Goal: Task Accomplishment & Management: Use online tool/utility

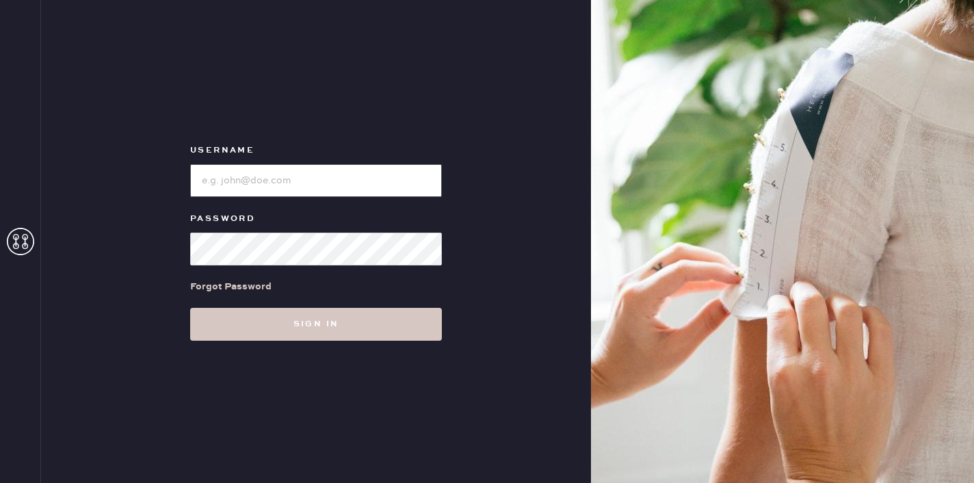
click at [280, 180] on input "loginName" at bounding box center [316, 180] width 252 height 33
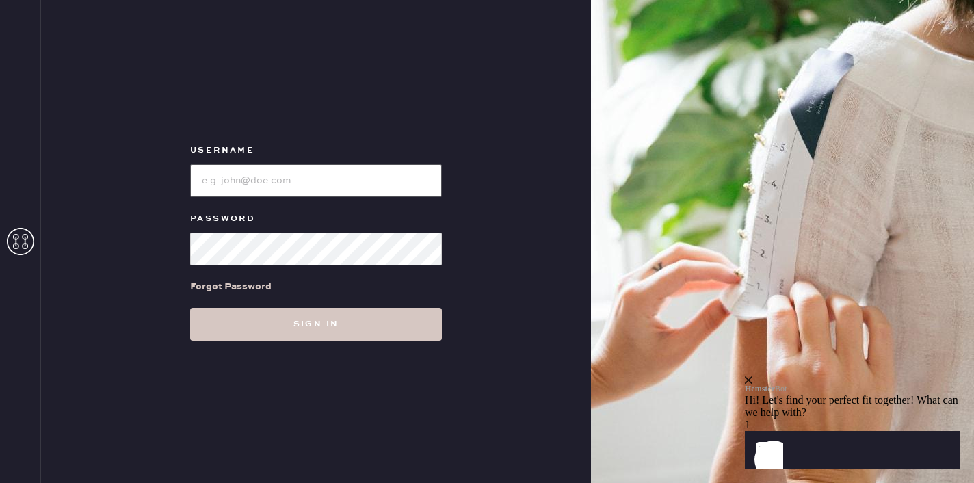
paste input "reformationmelrose"
type input "reformationmelrose"
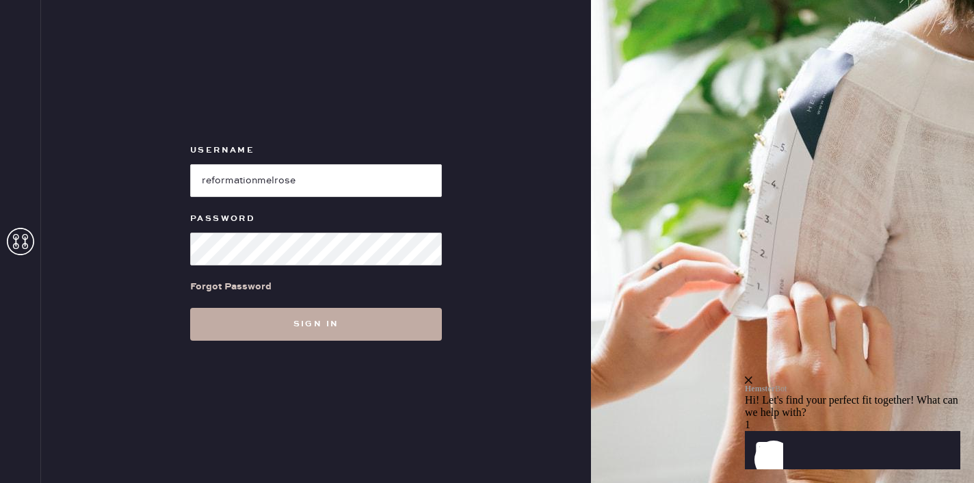
click at [318, 315] on button "Sign in" at bounding box center [316, 324] width 252 height 33
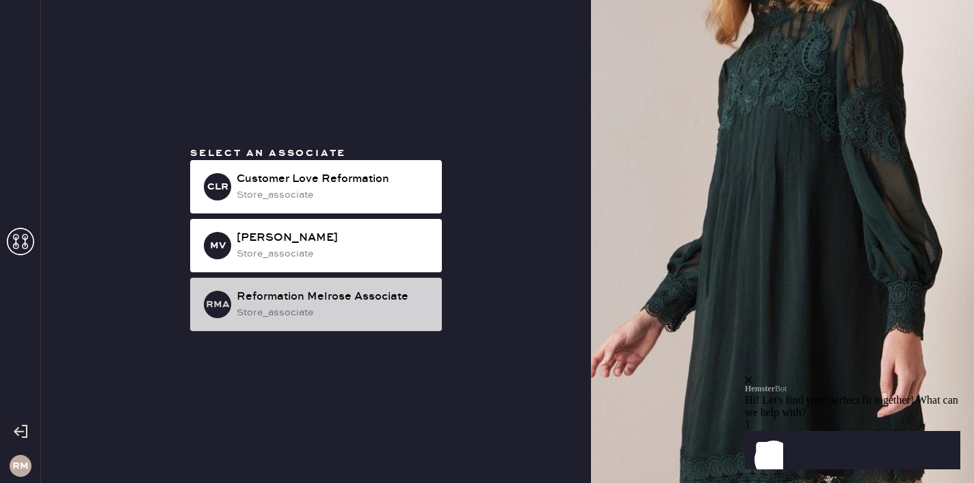
click at [373, 295] on div "Reformation Melrose Associate" at bounding box center [334, 297] width 194 height 16
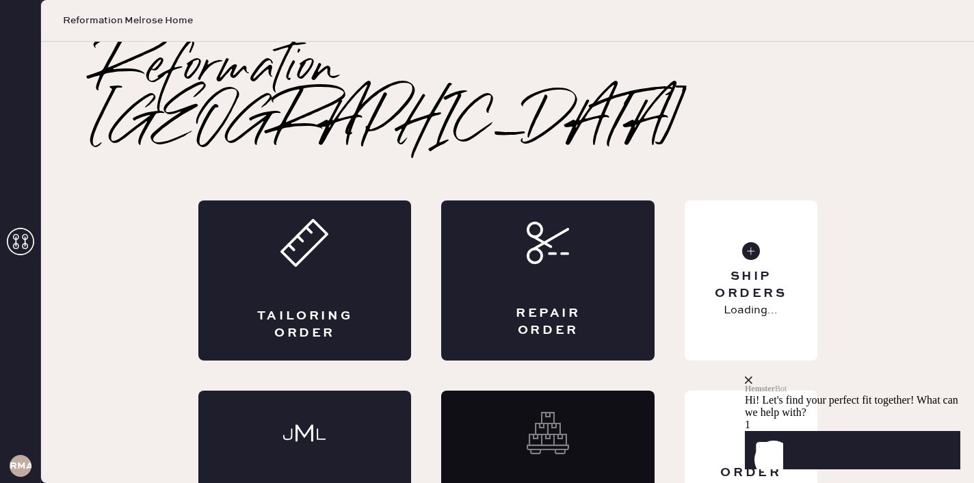
click at [373, 295] on div "Tailoring Order" at bounding box center [304, 280] width 213 height 160
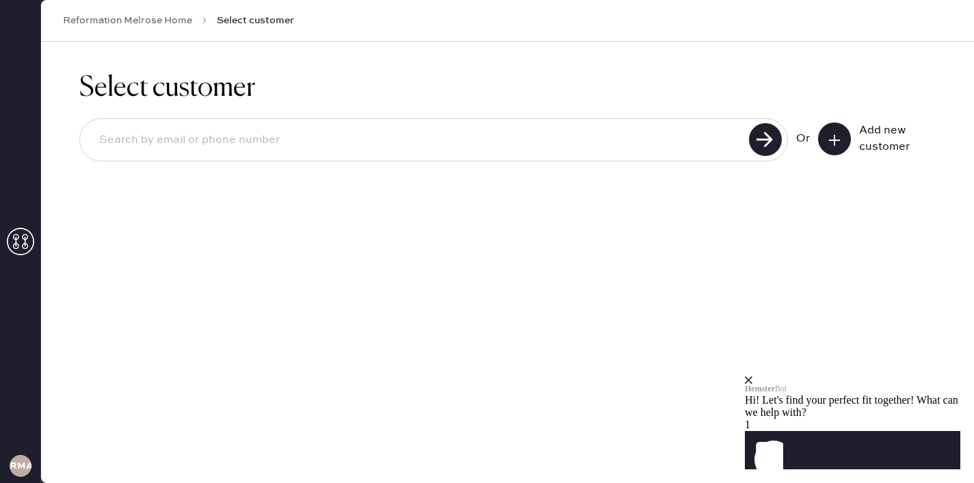
click at [355, 143] on input at bounding box center [416, 139] width 656 height 31
type input "2133059124"
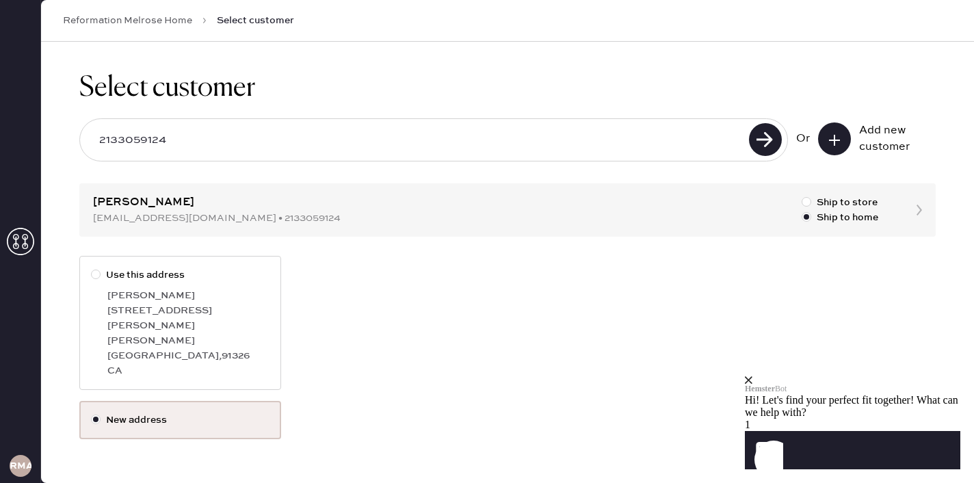
click at [161, 271] on label "Use this address" at bounding box center [180, 274] width 178 height 15
click at [92, 268] on input "Use this address" at bounding box center [91, 267] width 1 height 1
radio input "true"
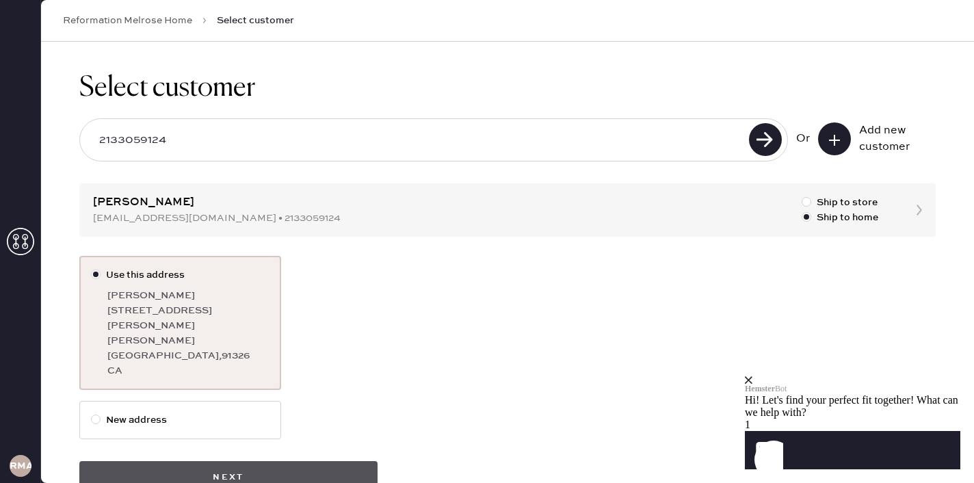
click at [313, 461] on button "Next" at bounding box center [228, 477] width 298 height 33
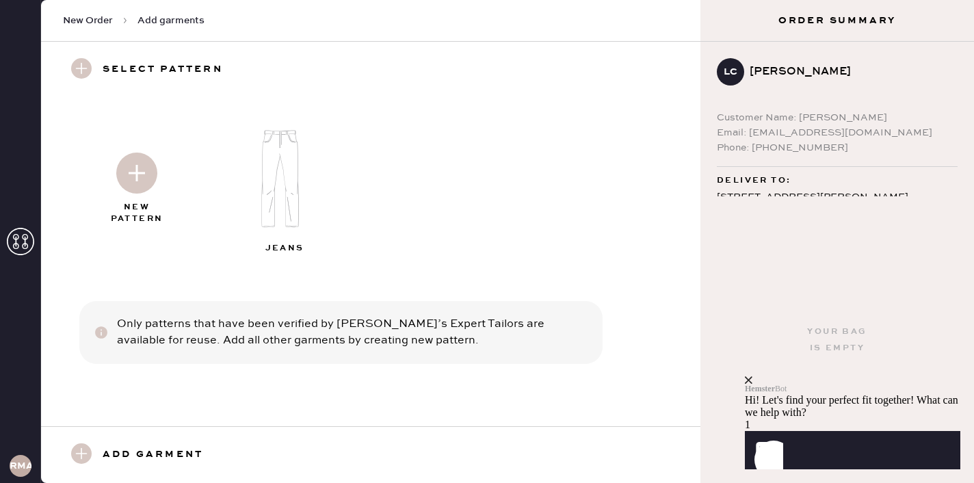
click at [140, 176] on img at bounding box center [136, 172] width 41 height 41
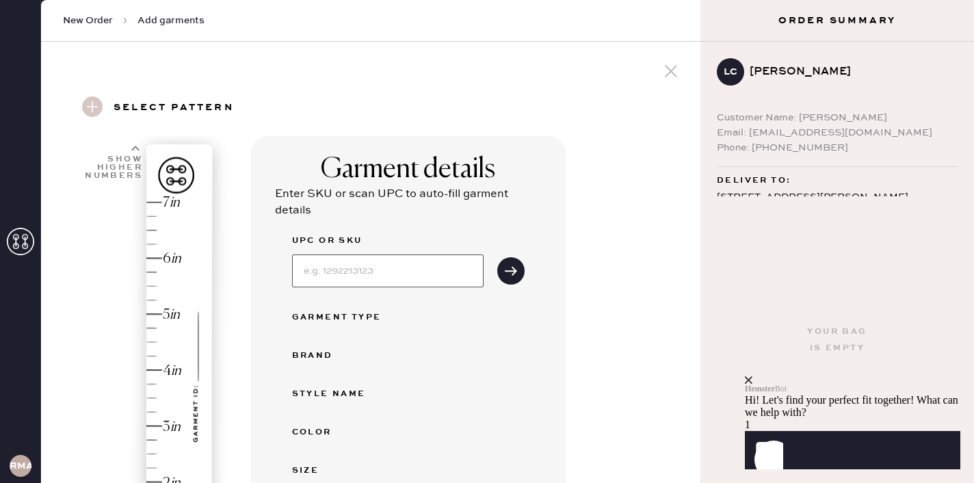
click at [356, 274] on input at bounding box center [387, 270] width 191 height 33
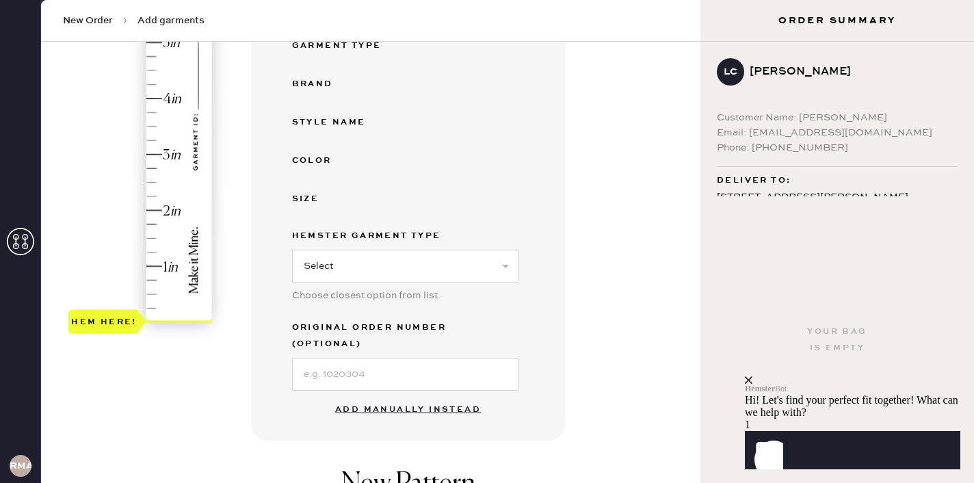
scroll to position [274, 0]
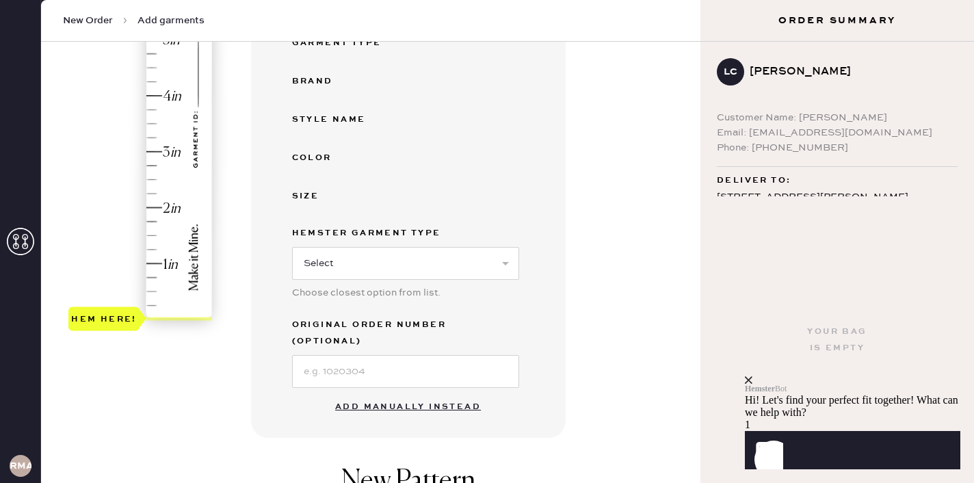
click at [414, 393] on button "Add manually instead" at bounding box center [408, 406] width 162 height 27
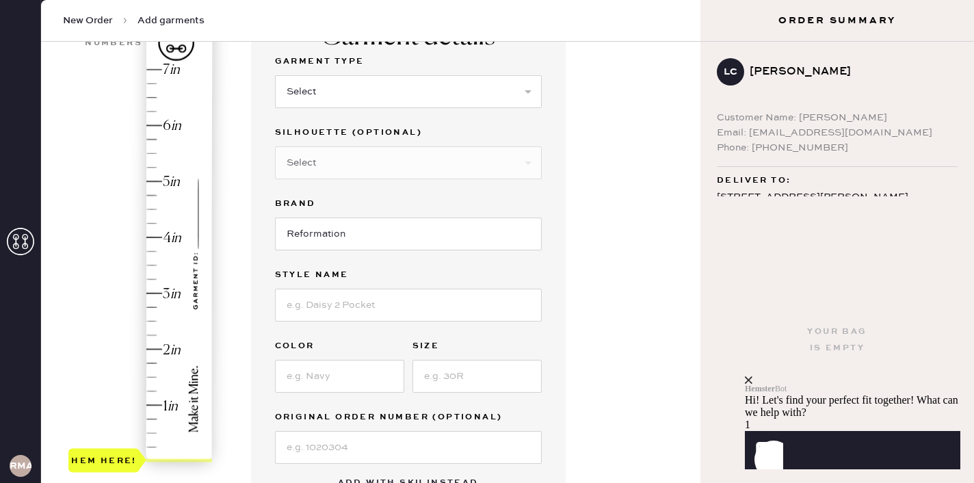
scroll to position [85, 0]
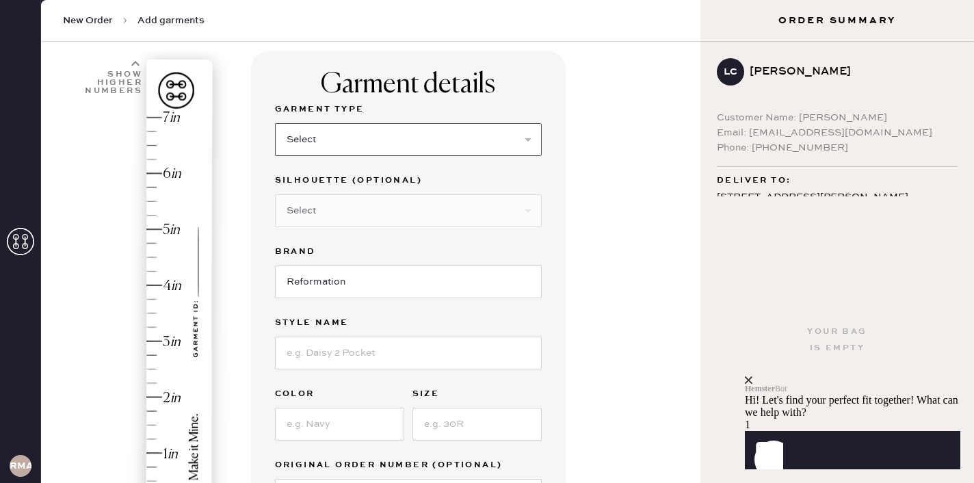
click at [367, 144] on select "Select Basic Skirt Jeans Leggings Pants Shorts Basic Sleeved Dress Basic Sleeve…" at bounding box center [408, 139] width 267 height 33
select select "2"
click at [360, 208] on select "Select Shorts Cropped Flare Boot Cut Straight Skinny Other" at bounding box center [408, 210] width 267 height 33
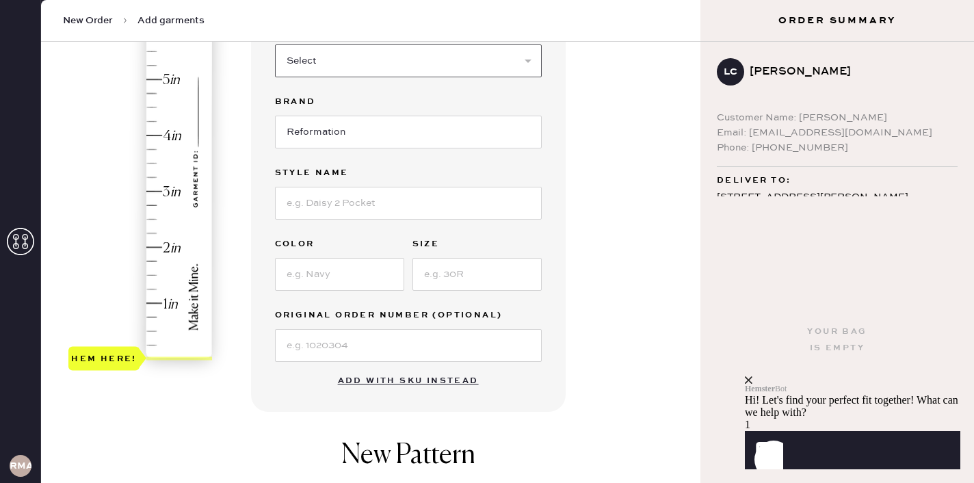
scroll to position [237, 0]
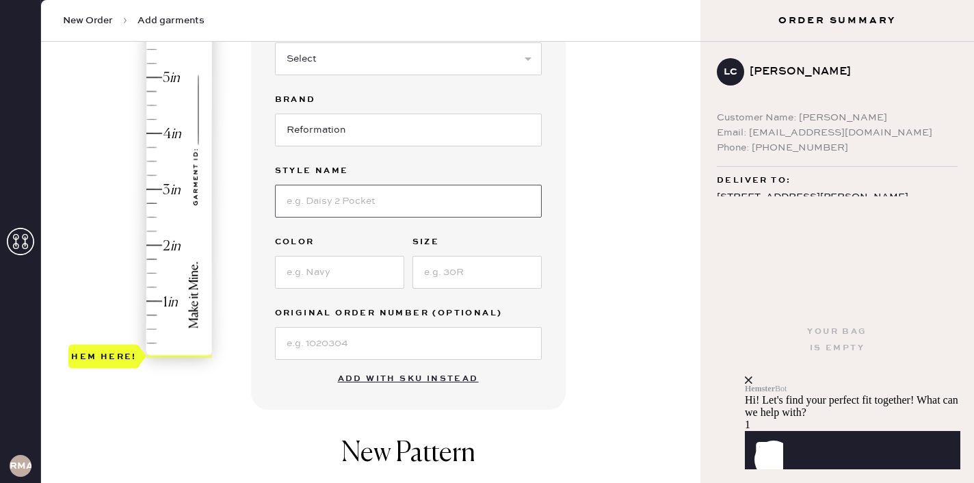
click at [356, 198] on input at bounding box center [408, 201] width 267 height 33
type input "[PERSON_NAME] low rise"
click at [326, 262] on input at bounding box center [339, 272] width 129 height 33
type input "summit"
click at [462, 278] on input at bounding box center [476, 272] width 129 height 33
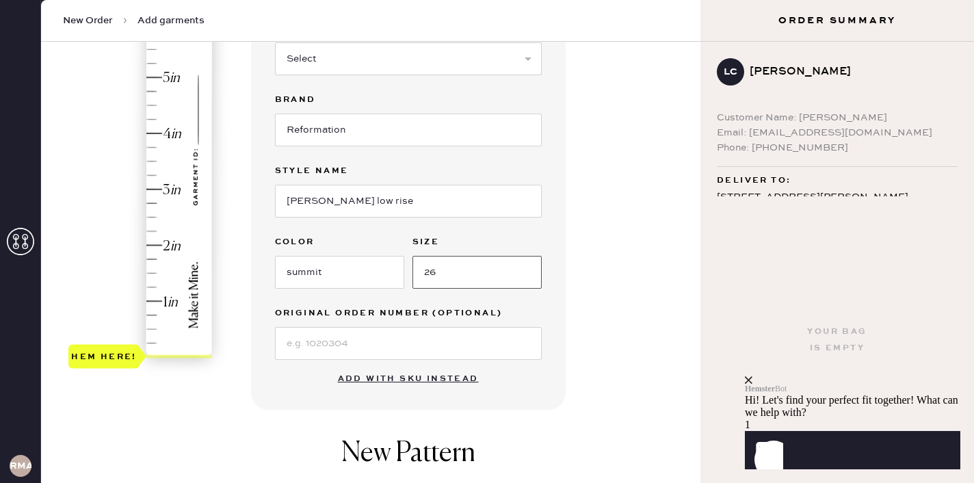
type input "26"
click at [388, 343] on input at bounding box center [408, 343] width 267 height 33
type input "3.25"
click at [152, 175] on div "Hem here!" at bounding box center [141, 161] width 146 height 403
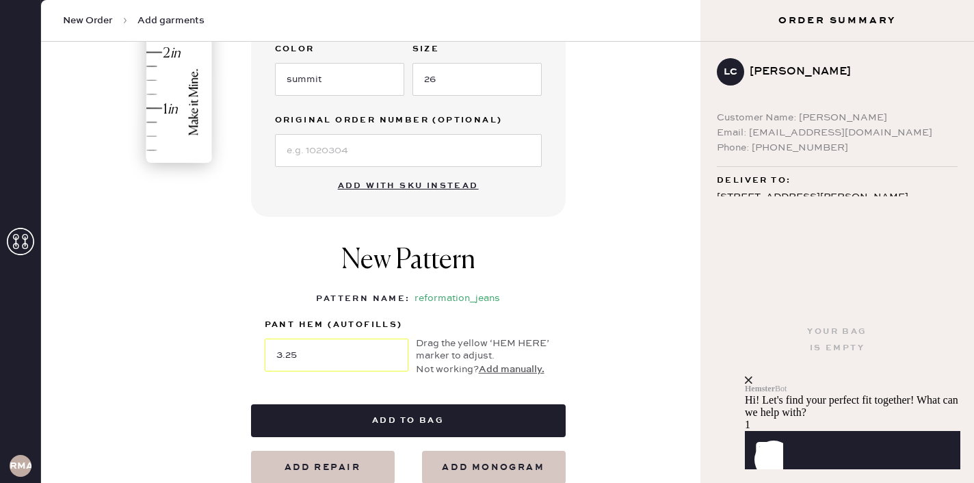
scroll to position [431, 0]
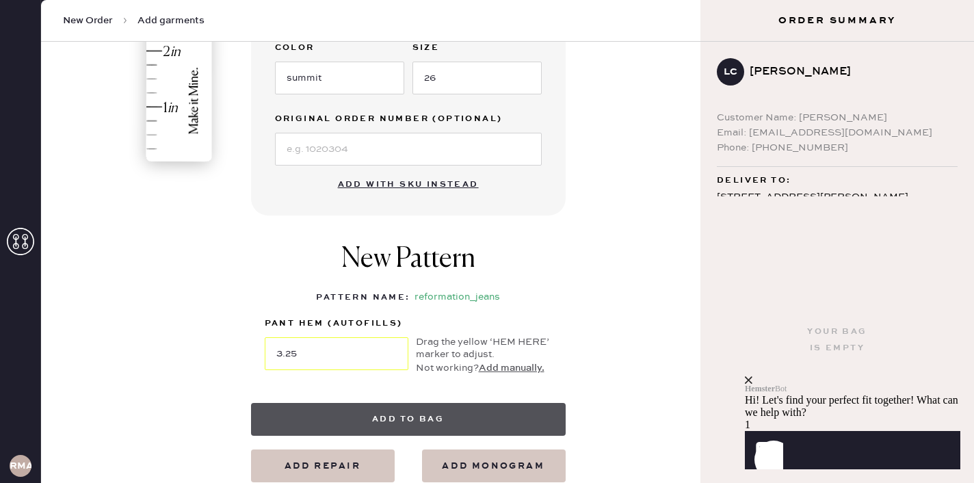
click at [277, 416] on button "Add to bag" at bounding box center [408, 419] width 315 height 33
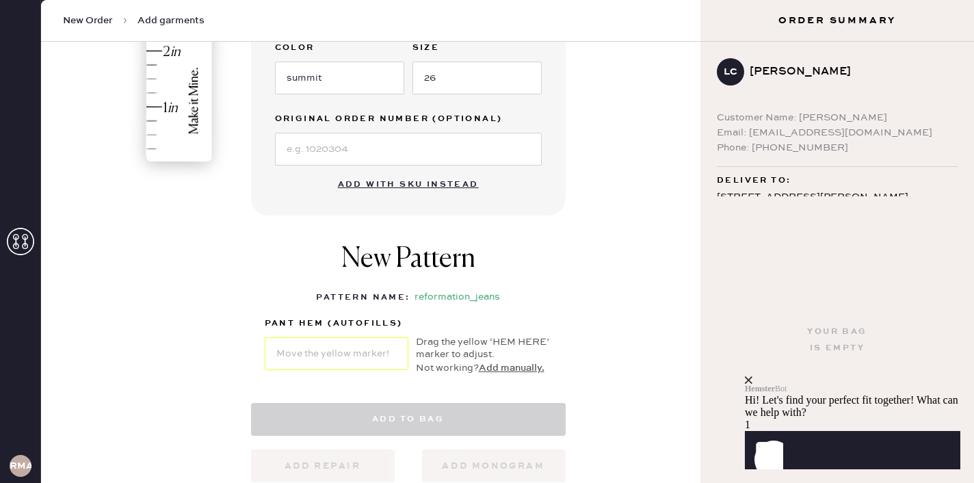
select select "2"
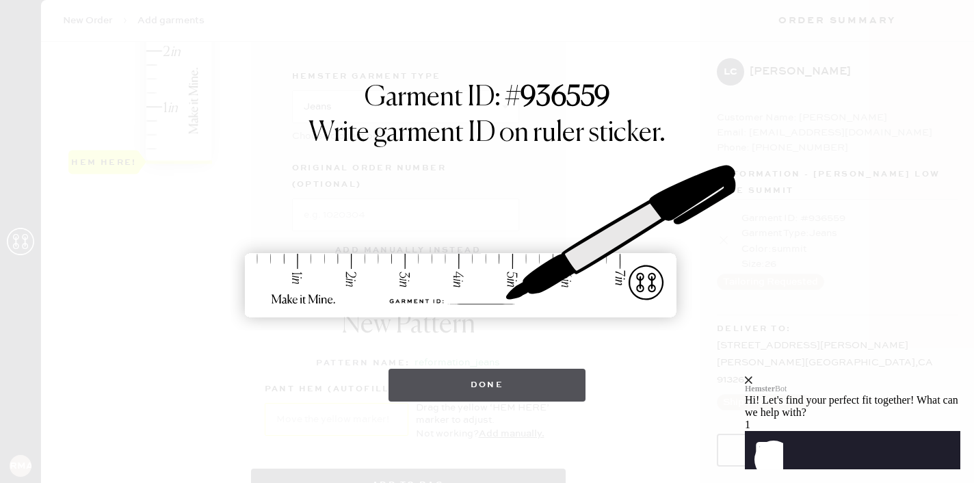
click at [519, 387] on button "Done" at bounding box center [487, 385] width 198 height 33
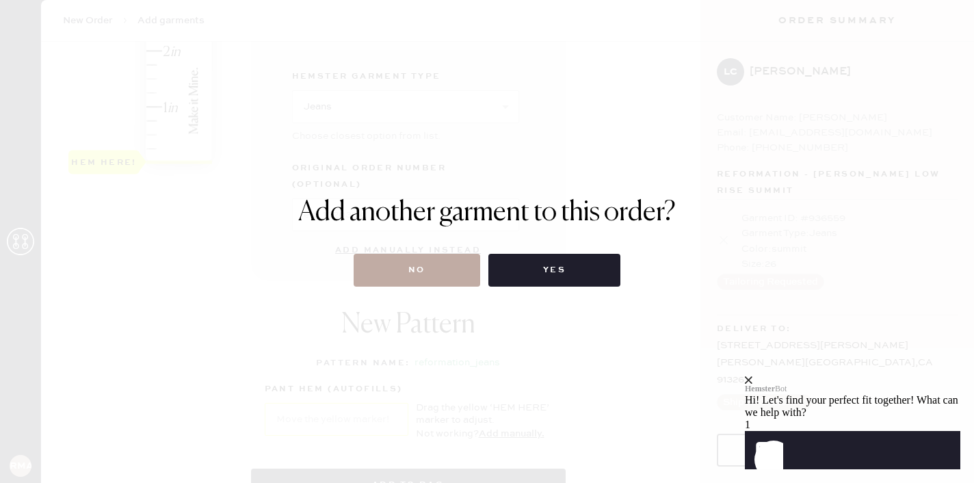
click at [438, 263] on button "No" at bounding box center [417, 270] width 127 height 33
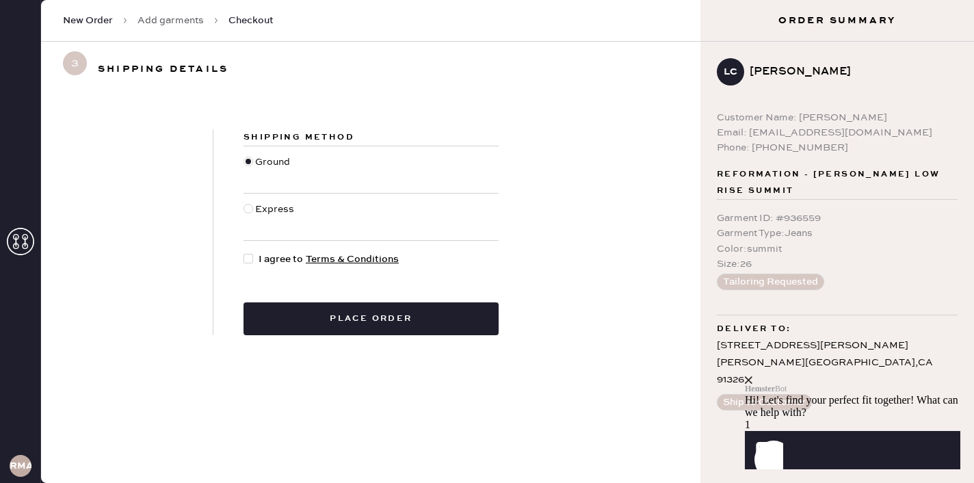
click at [250, 256] on div at bounding box center [248, 259] width 10 height 10
click at [244, 252] on input "I agree to Terms & Conditions" at bounding box center [243, 252] width 1 height 1
checkbox input "true"
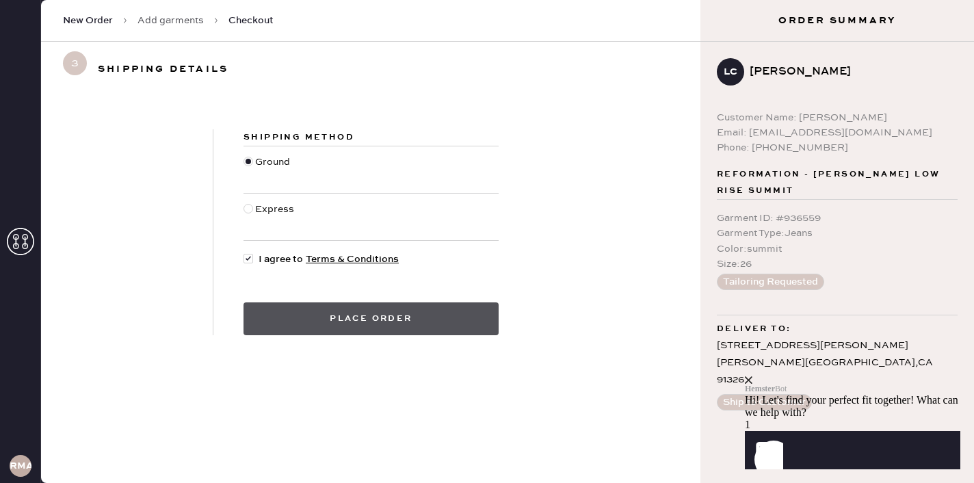
click at [335, 313] on button "Place order" at bounding box center [370, 318] width 255 height 33
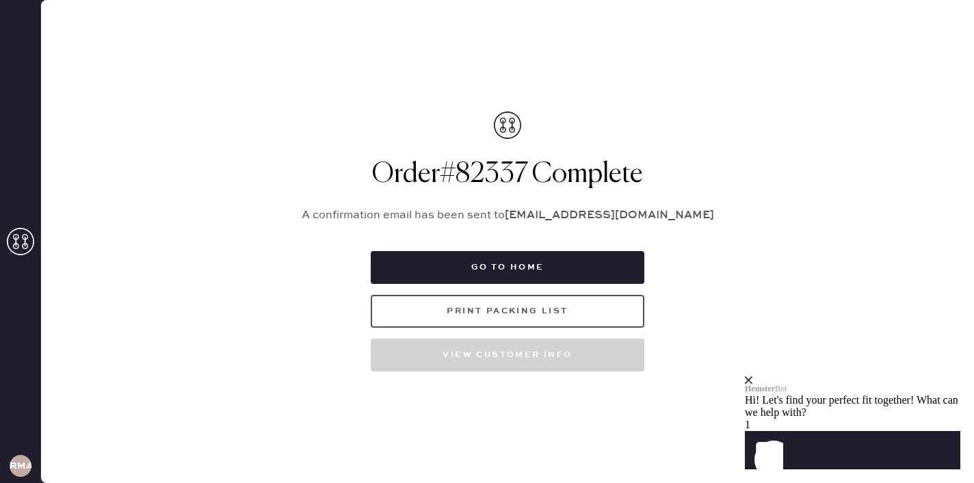
click at [466, 323] on button "Print Packing List" at bounding box center [508, 311] width 274 height 33
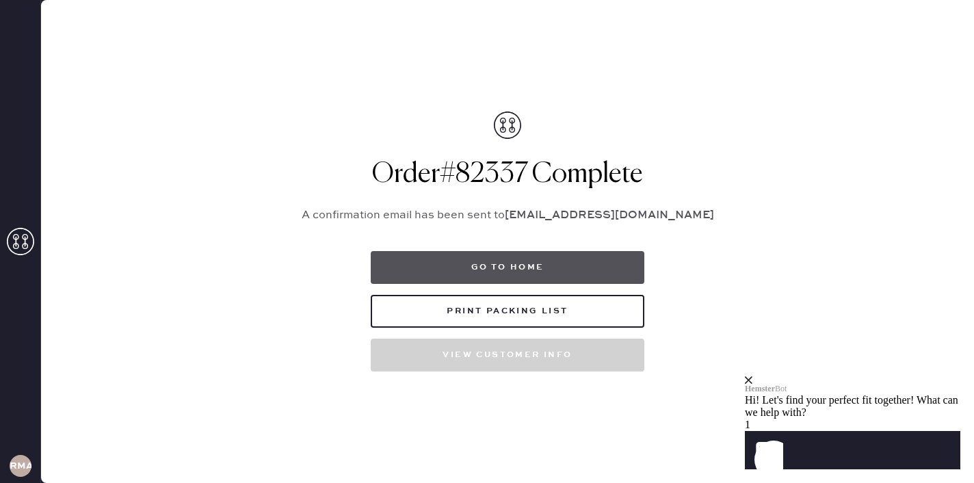
click at [557, 264] on button "Go to home" at bounding box center [508, 267] width 274 height 33
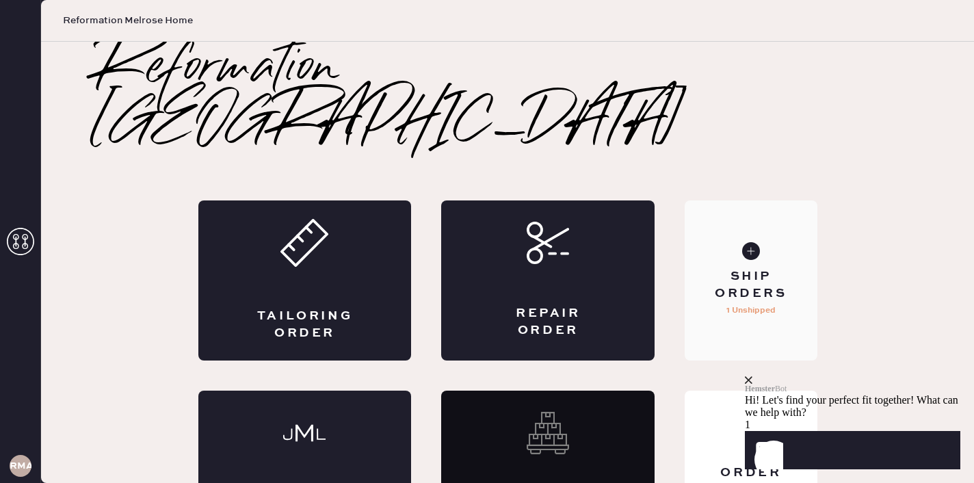
click at [755, 268] on div "Ship Orders" at bounding box center [750, 285] width 110 height 34
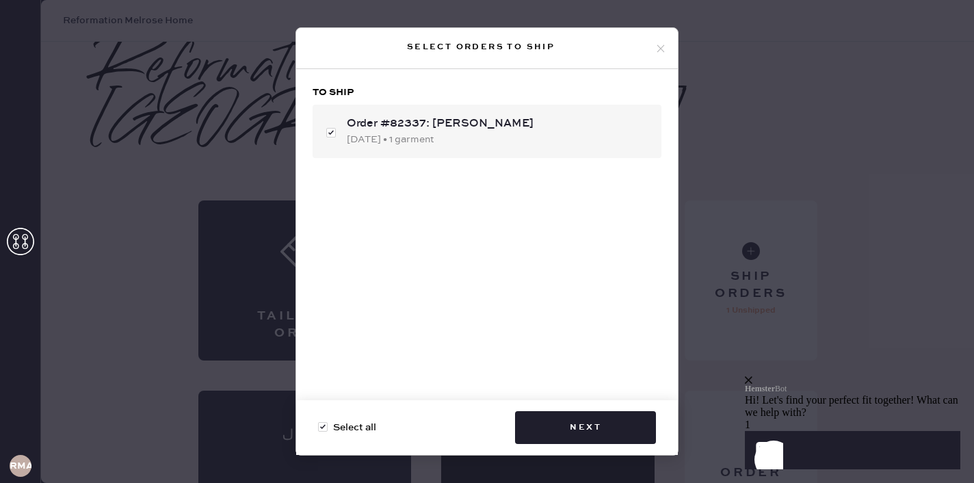
click at [752, 376] on icon "close" at bounding box center [749, 380] width 8 height 8
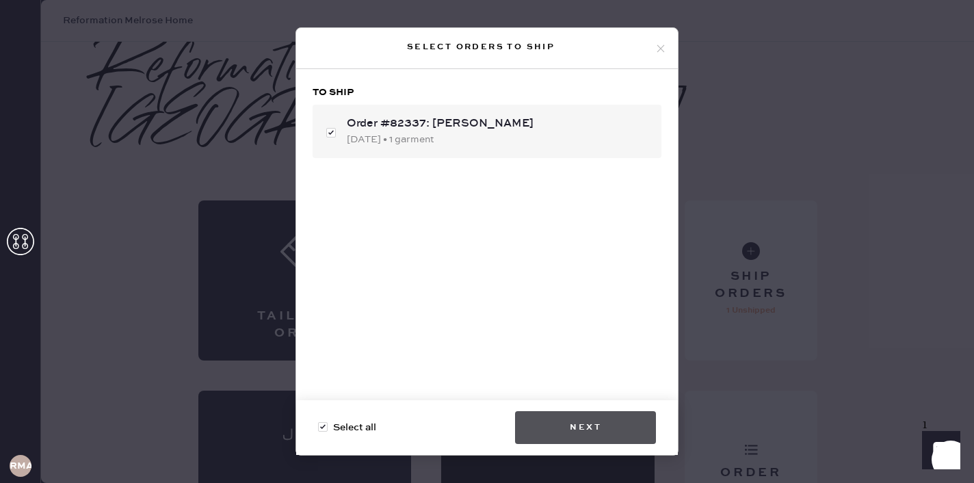
click at [613, 435] on button "Next" at bounding box center [585, 427] width 141 height 33
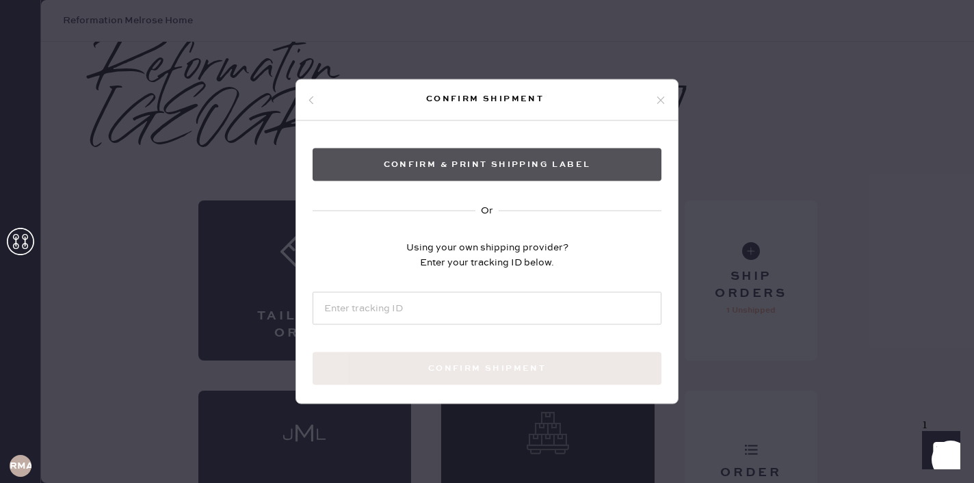
click at [591, 161] on button "Confirm & Print shipping label" at bounding box center [487, 164] width 349 height 33
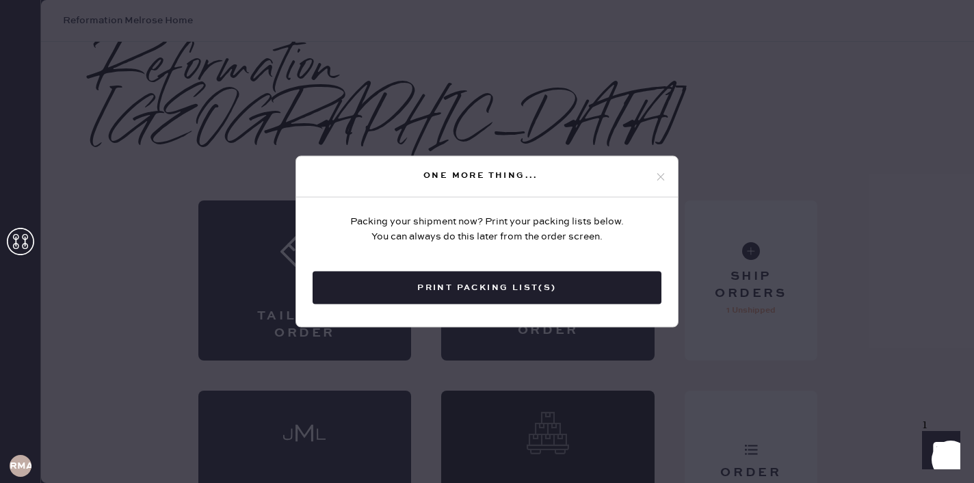
click at [661, 173] on icon at bounding box center [660, 176] width 12 height 12
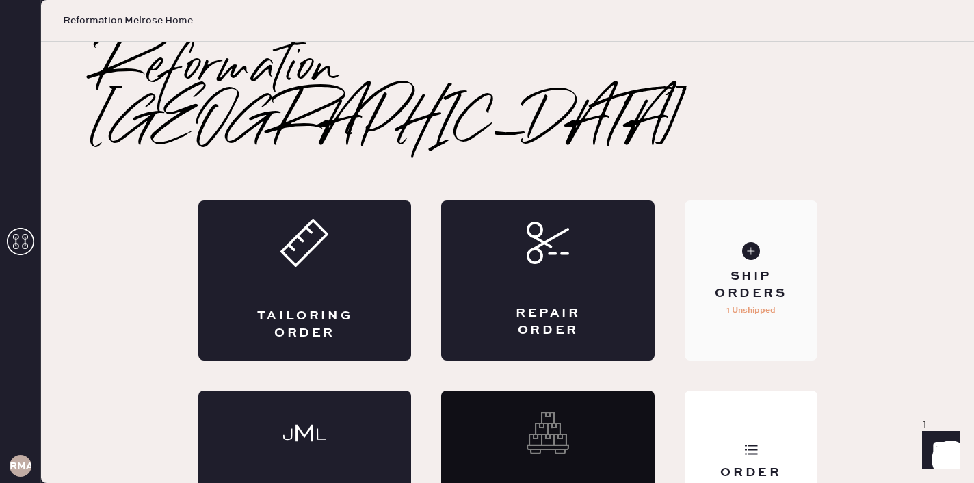
click at [745, 242] on use at bounding box center [751, 251] width 18 height 18
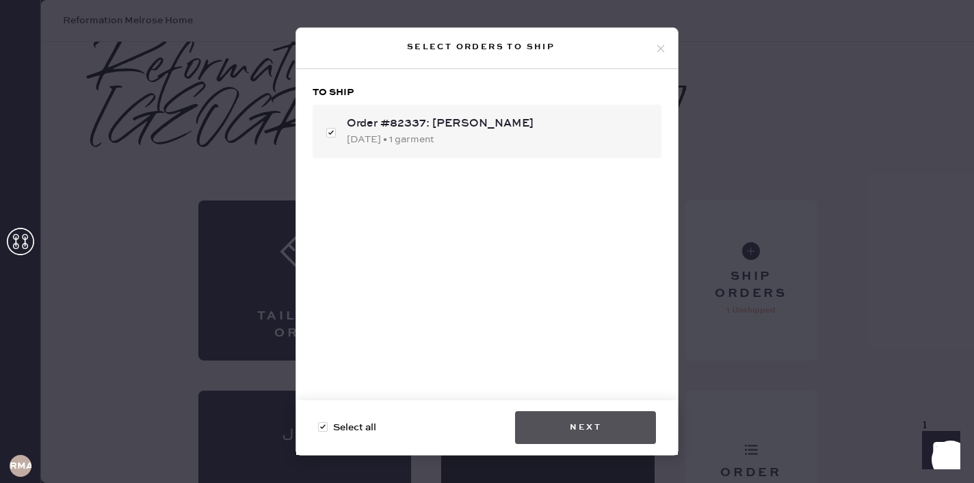
click at [572, 421] on button "Next" at bounding box center [585, 427] width 141 height 33
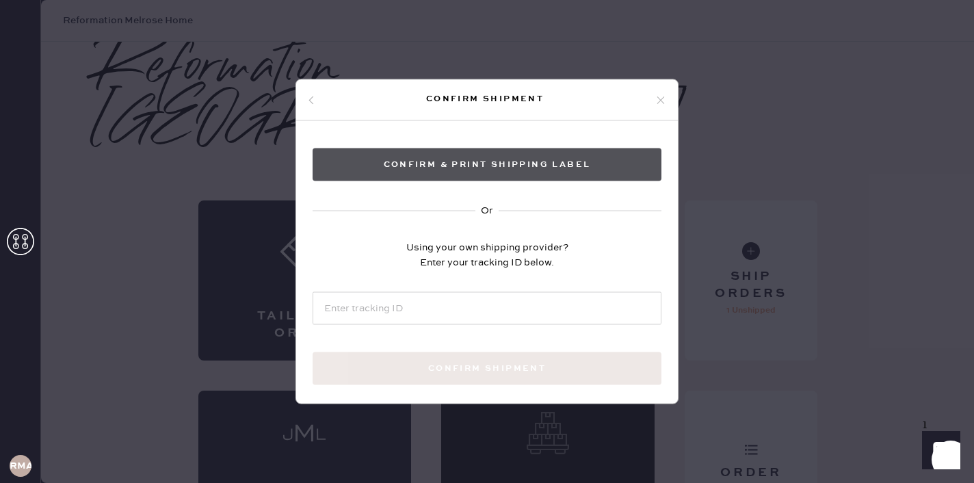
click at [559, 158] on button "Confirm & Print shipping label" at bounding box center [487, 164] width 349 height 33
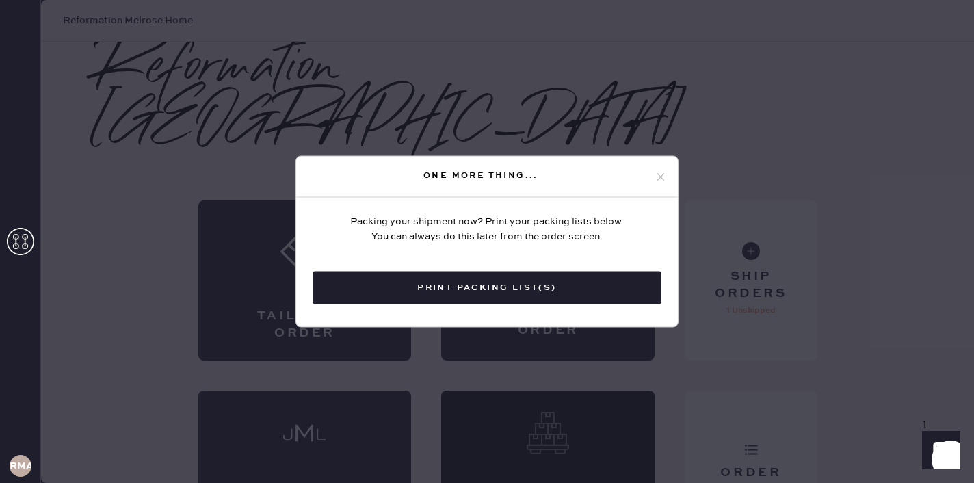
click at [659, 174] on icon at bounding box center [660, 176] width 12 height 12
